Goal: Obtain resource: Obtain resource

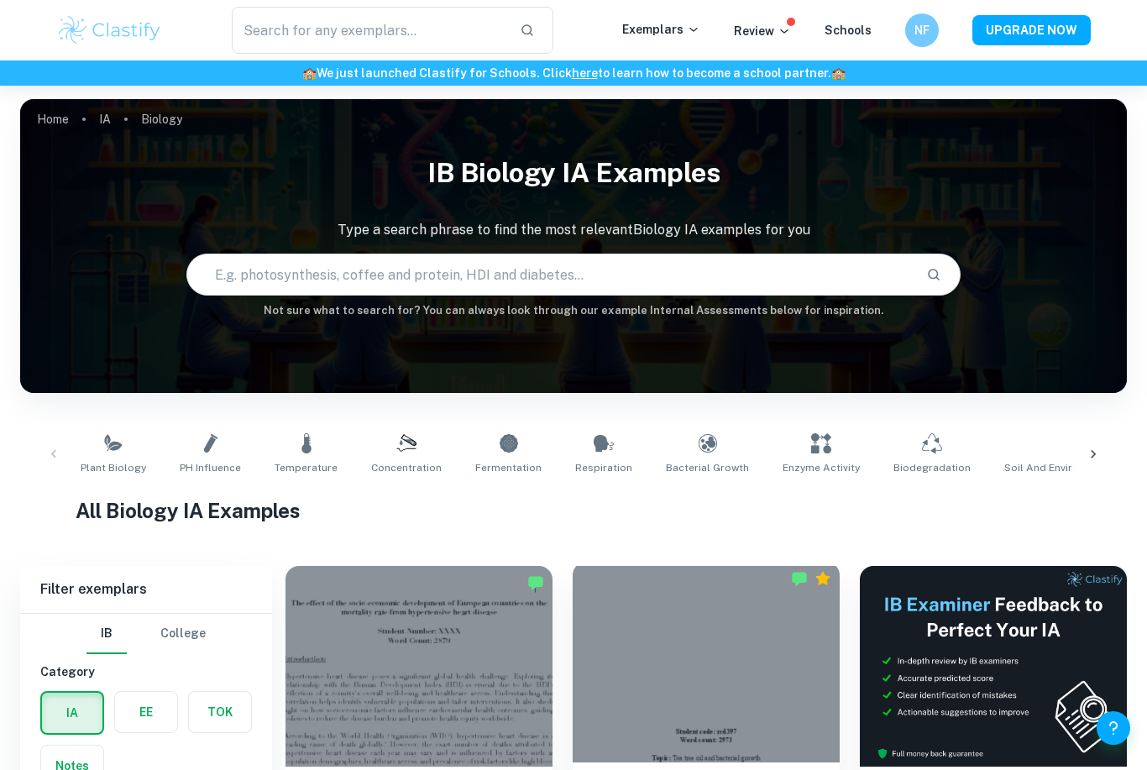
scroll to position [412, 0]
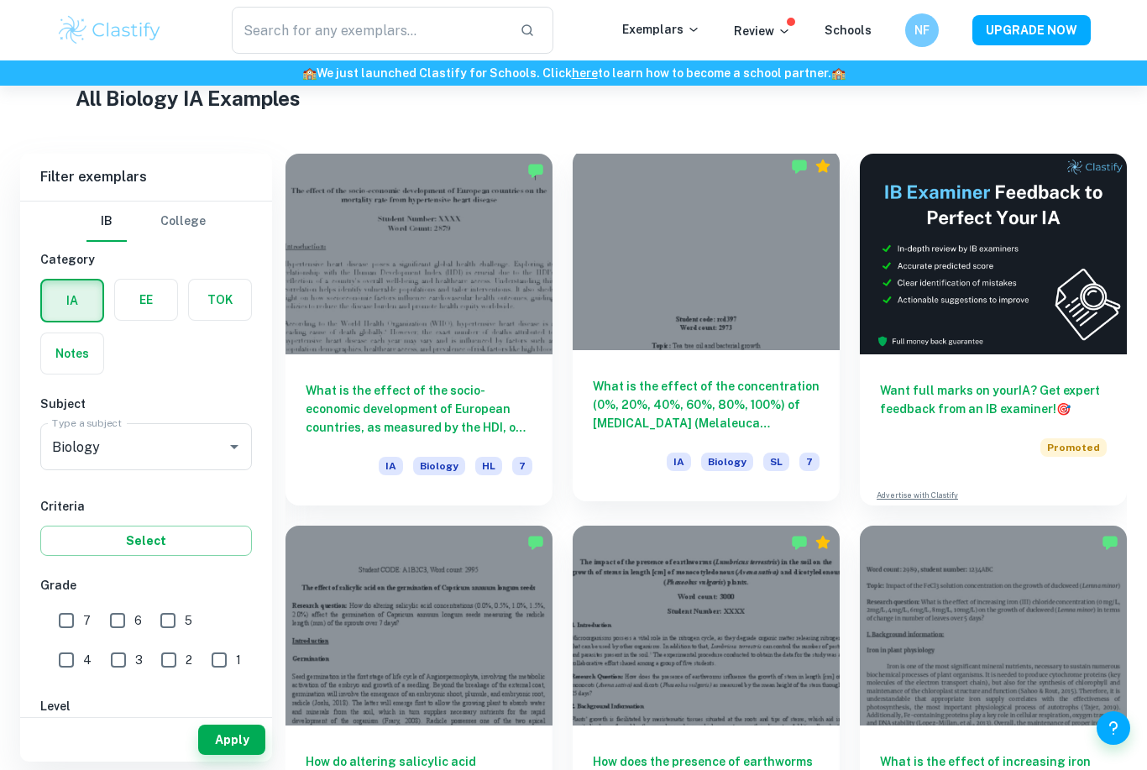
click at [711, 413] on h6 "What is the effect of the concentration (0%, 20%, 40%, 60%, 80%, 100%) of [MEDI…" at bounding box center [706, 404] width 227 height 55
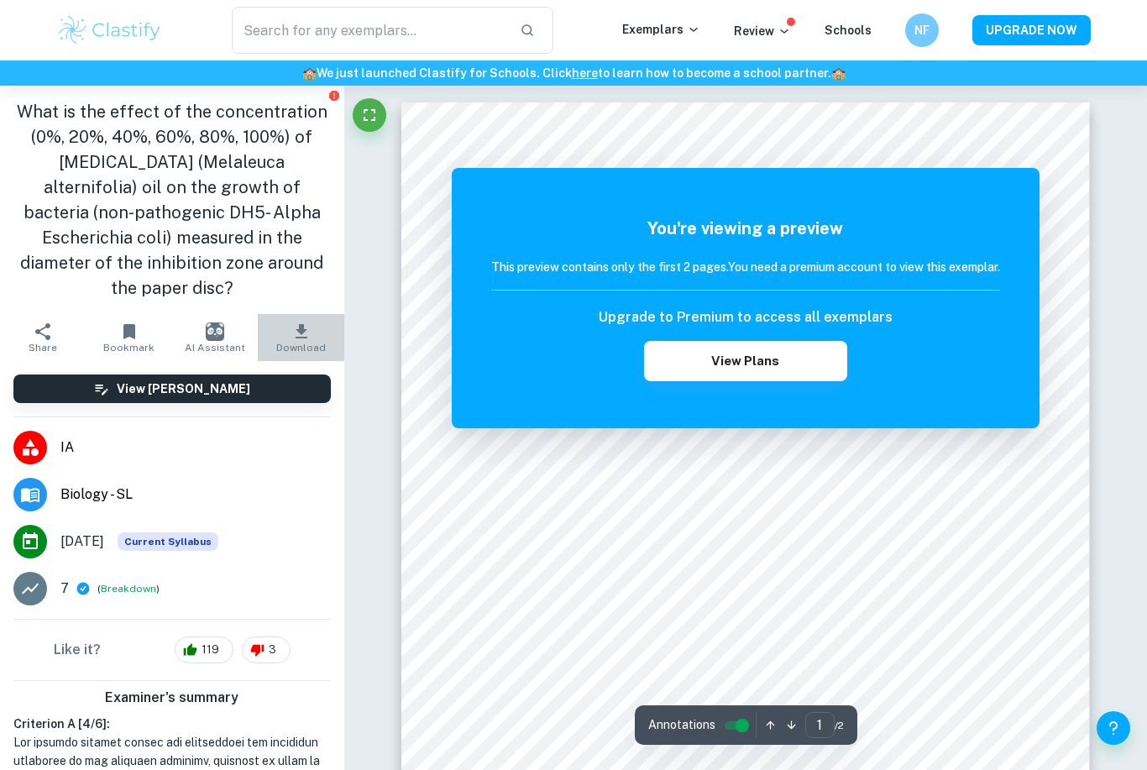
click at [307, 321] on icon "button" at bounding box center [301, 331] width 20 height 20
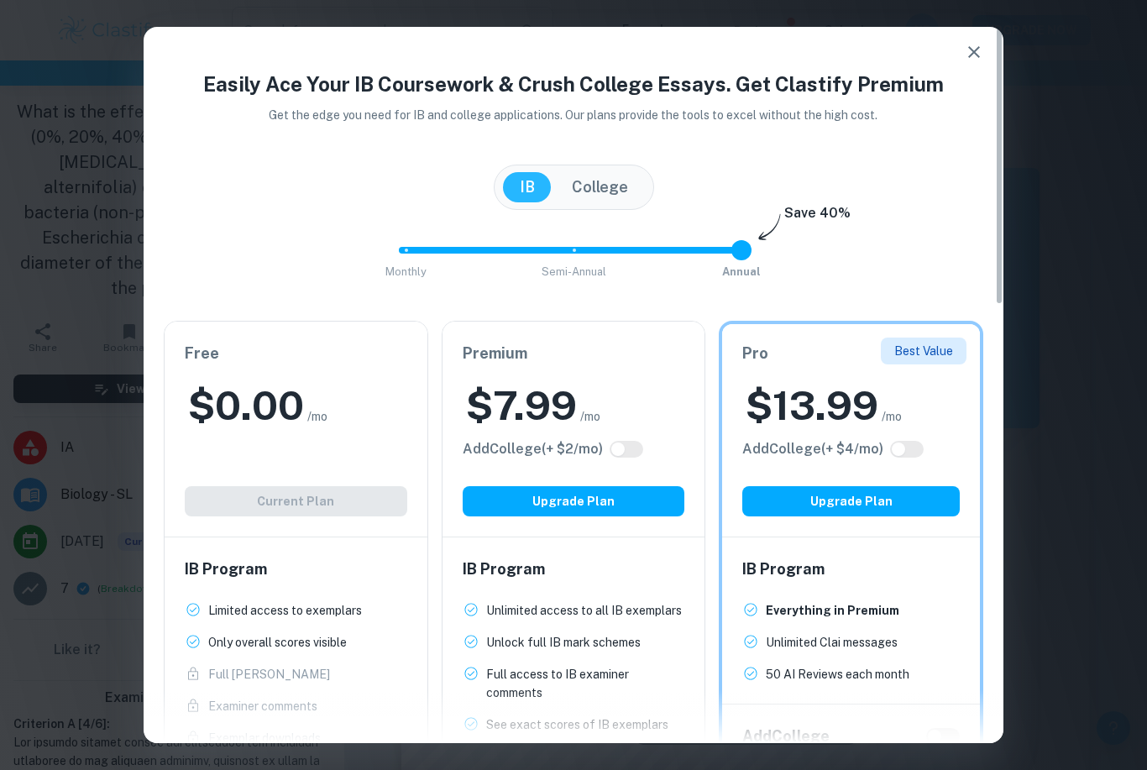
click at [55, 269] on div "Easily Ace Your IB Coursework & Crush College Essays. Get Clastify Premium Get …" at bounding box center [573, 385] width 1147 height 770
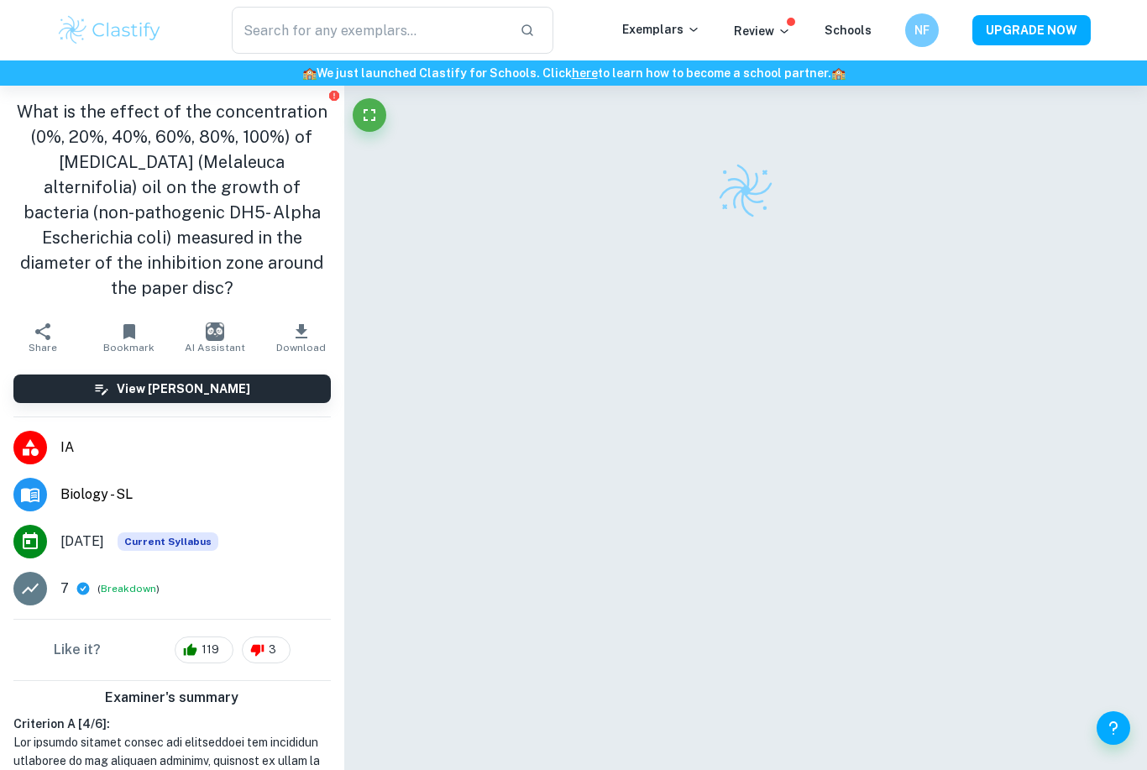
click at [584, 767] on div at bounding box center [745, 447] width 688 height 723
click at [551, 766] on div at bounding box center [745, 447] width 688 height 723
click at [554, 755] on div at bounding box center [745, 447] width 688 height 723
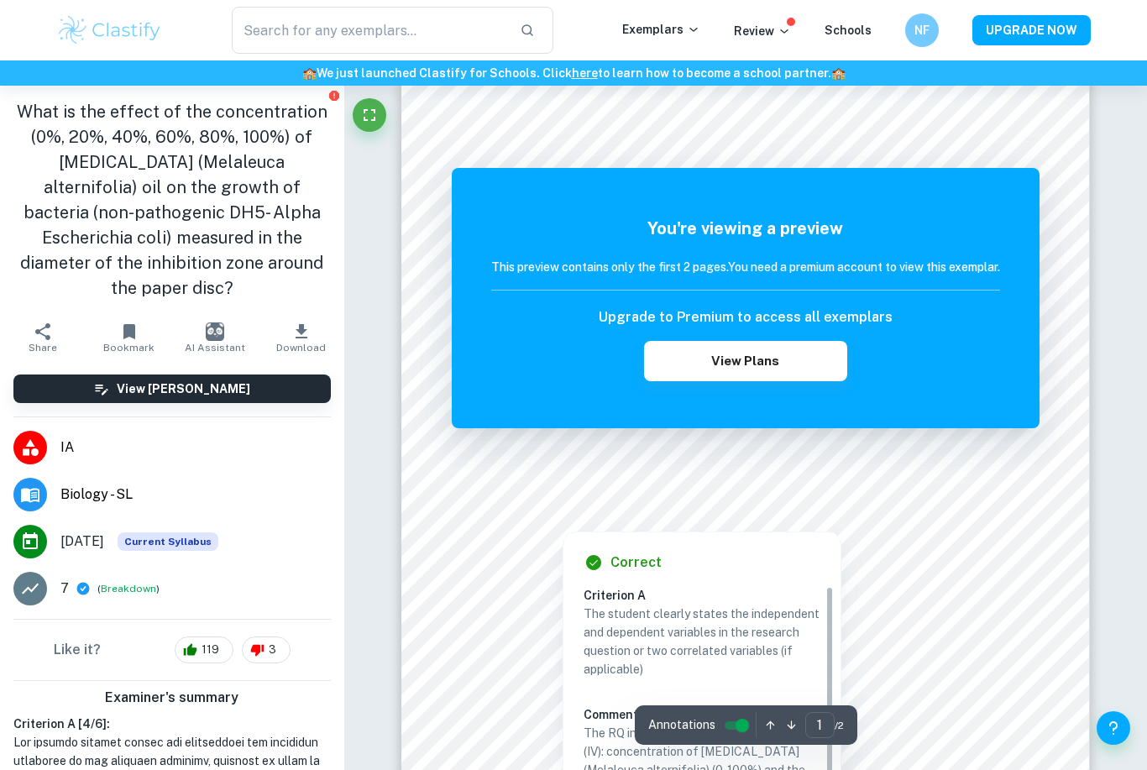
scroll to position [13, 0]
